Goal: Find specific page/section: Find specific page/section

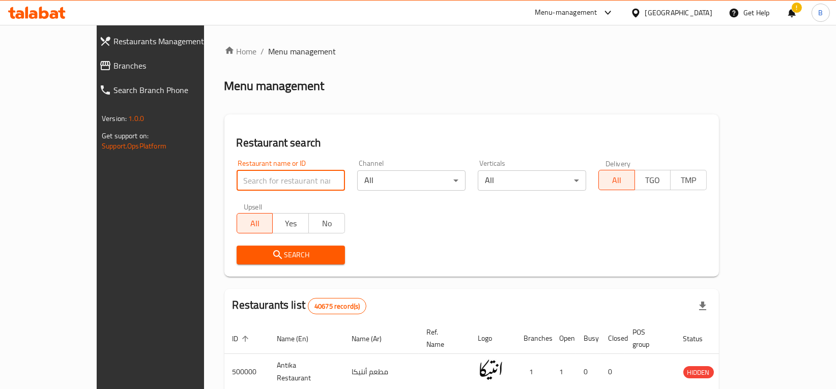
click at [274, 179] on input "search" at bounding box center [291, 180] width 108 height 20
click at [368, 233] on div "Restaurant name or ID Restaurant name or ID Channel All ​ Verticals All ​ Deliv…" at bounding box center [471, 212] width 482 height 117
click at [260, 186] on input "search" at bounding box center [291, 180] width 108 height 20
click at [376, 239] on div "Restaurant name or ID Restaurant name or ID Channel All ​ Verticals All ​ Deliv…" at bounding box center [471, 212] width 482 height 117
click at [274, 180] on input "search" at bounding box center [291, 180] width 108 height 20
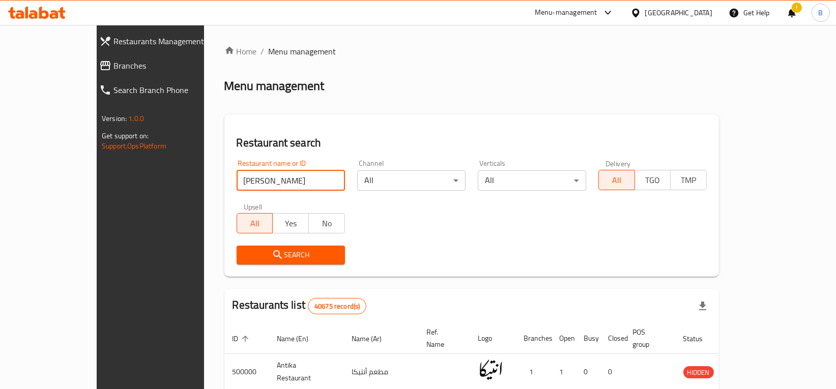
type input "[PERSON_NAME]"
click button "Search" at bounding box center [291, 255] width 108 height 19
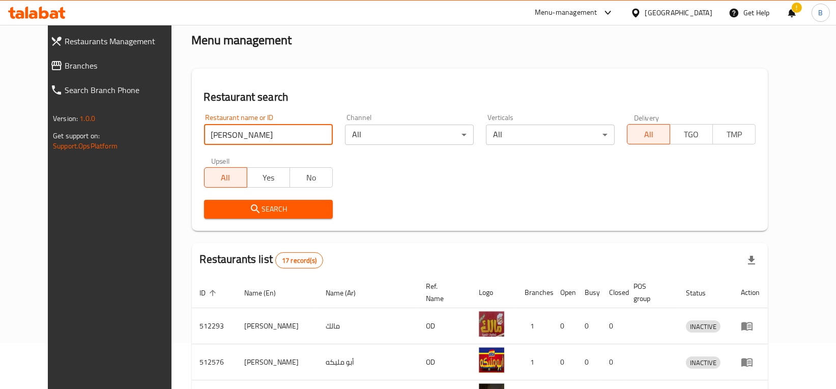
scroll to position [35, 0]
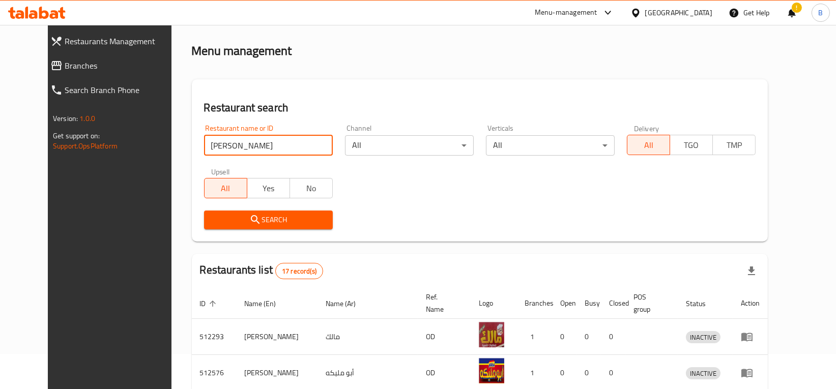
click at [266, 145] on input "[PERSON_NAME]" at bounding box center [268, 145] width 129 height 20
type input "ملك الكبده"
click button "Search" at bounding box center [268, 220] width 129 height 19
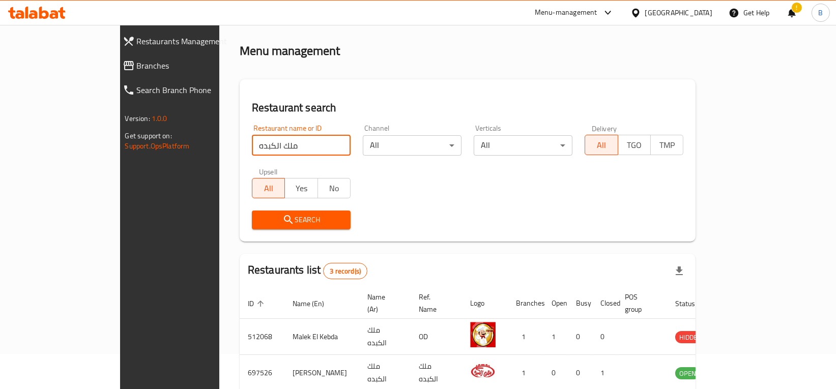
scroll to position [116, 0]
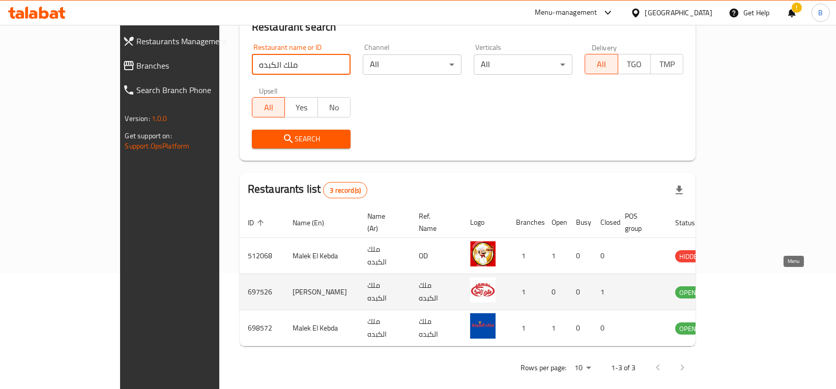
click at [741, 286] on icon "enhanced table" at bounding box center [734, 292] width 12 height 12
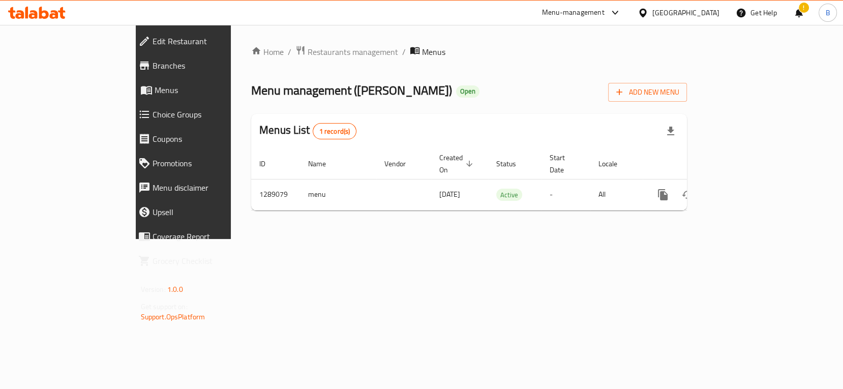
click at [153, 72] on span "Branches" at bounding box center [211, 66] width 116 height 12
